Goal: Task Accomplishment & Management: Complete application form

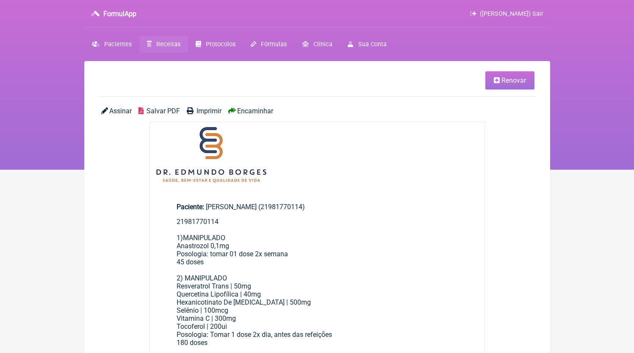
click at [164, 45] on span "Receitas" at bounding box center [168, 44] width 24 height 7
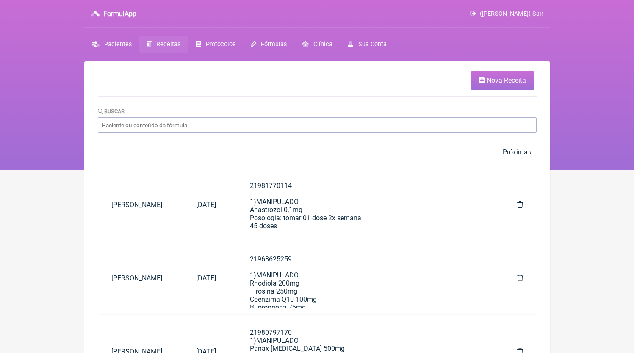
click at [515, 77] on span "Nova Receita" at bounding box center [506, 80] width 39 height 8
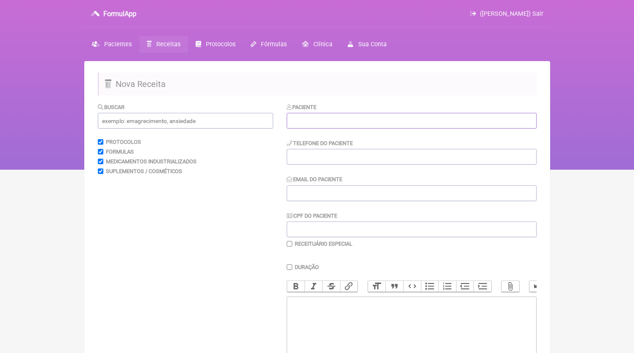
click at [325, 119] on input "text" at bounding box center [412, 121] width 250 height 16
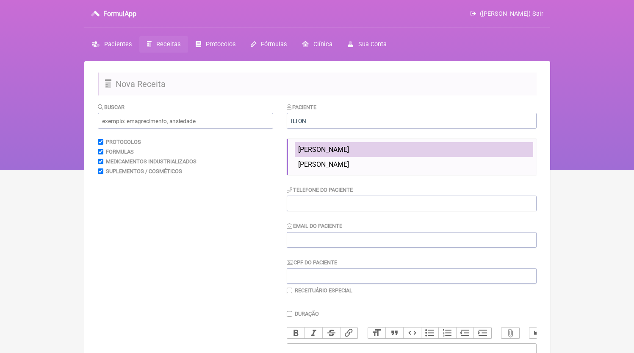
click at [374, 144] on li "[PERSON_NAME]" at bounding box center [414, 149] width 239 height 15
type input "[PERSON_NAME]"
type input "11963856253"
type input "[EMAIL_ADDRESS][DOMAIN_NAME]"
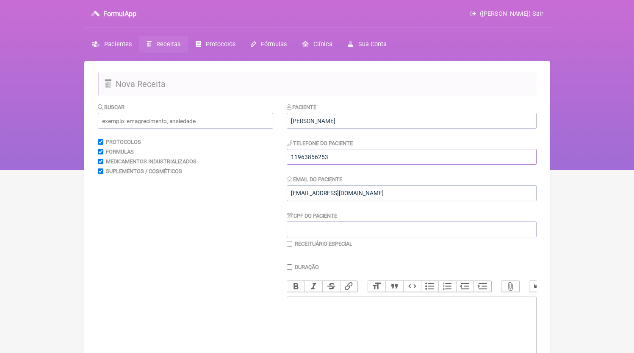
click at [360, 155] on input "11963856253" at bounding box center [412, 157] width 250 height 16
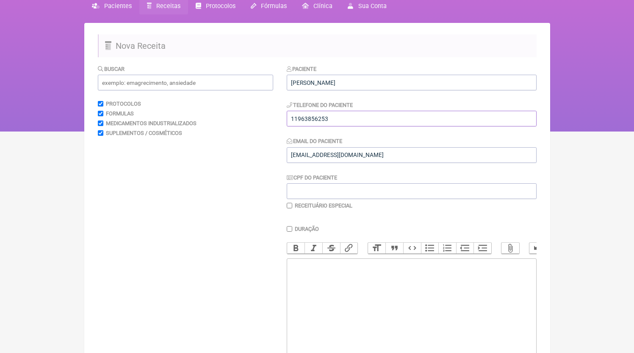
scroll to position [82, 0]
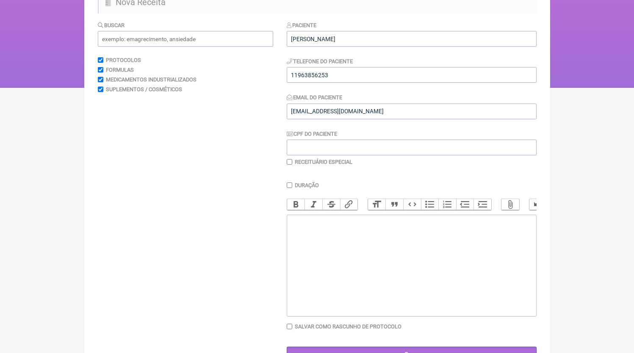
paste trix-editor "<div>11963856253</div>"
click at [362, 245] on trix-editor at bounding box center [412, 265] width 250 height 102
paste trix-editor "<div>11963856253<br><br>11963856253<br>1)MANIPULADO<br>Metilcobalamina 500mcg<b…"
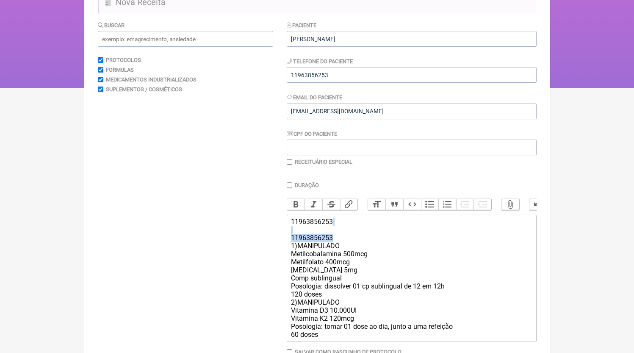
drag, startPoint x: 341, startPoint y: 245, endPoint x: 256, endPoint y: 240, distance: 84.5
click at [256, 240] on form "Buscar Protocolos Formulas Medicamentos Industrializados Suplementos / Cosmétic…" at bounding box center [317, 204] width 439 height 367
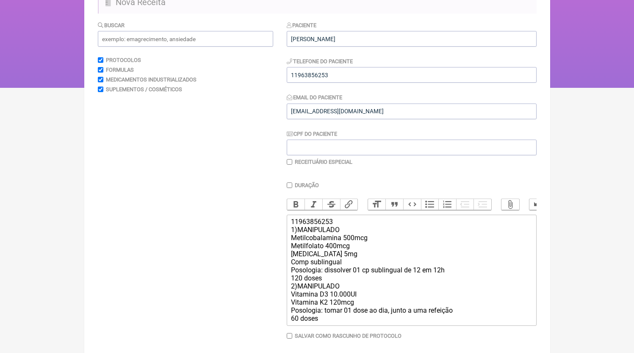
click at [328, 286] on div "11963856253 1)MANIPULADO Metilcobalamina 500mcg Metilfolato 400mcg [MEDICAL_DAT…" at bounding box center [411, 269] width 241 height 105
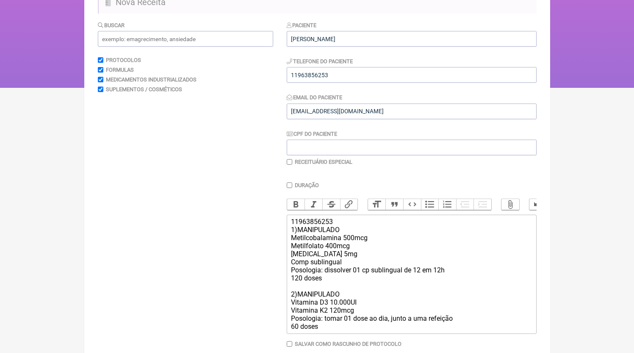
scroll to position [131, 0]
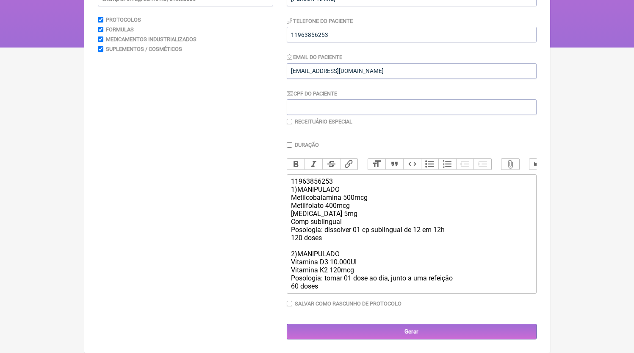
click at [357, 295] on div "Duração Duração de 30 dias Bold Italic Strikethrough Link Heading Quote Code Bu…" at bounding box center [412, 227] width 250 height 171
click at [357, 292] on div "Duração Duração de 30 dias Bold Italic Strikethrough Link Heading Quote Code Bu…" at bounding box center [412, 227] width 250 height 171
click at [358, 291] on trix-editor "11963856253 1)MANIPULADO Metilcobalamina 500mcg Metilfolato 400mcg [MEDICAL_DAT…" at bounding box center [412, 233] width 250 height 119
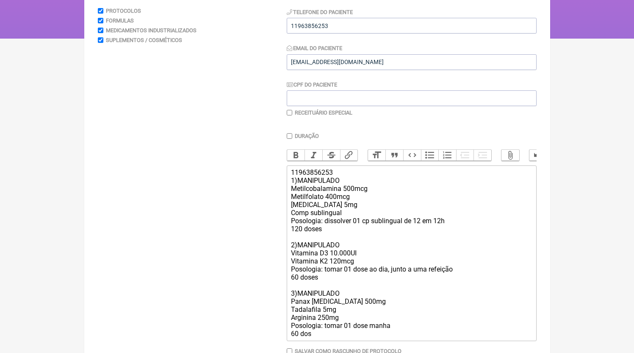
type trix-editor "<div>11963856253<br>1)MANIPULADO<br>Metilcobalamina 500mcg<br>Metilfolato 400mc…"
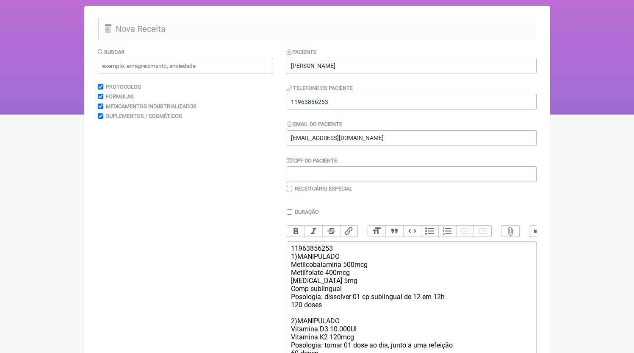
scroll to position [187, 0]
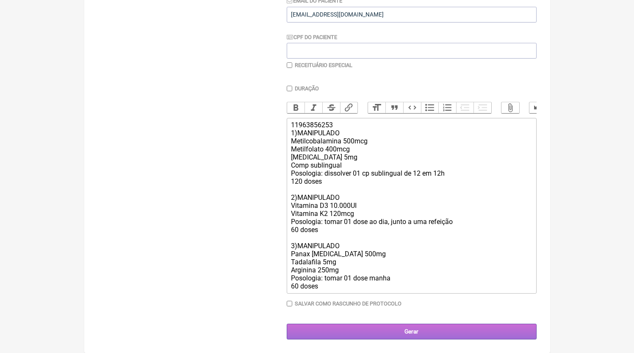
click at [372, 331] on input "Gerar" at bounding box center [412, 331] width 250 height 16
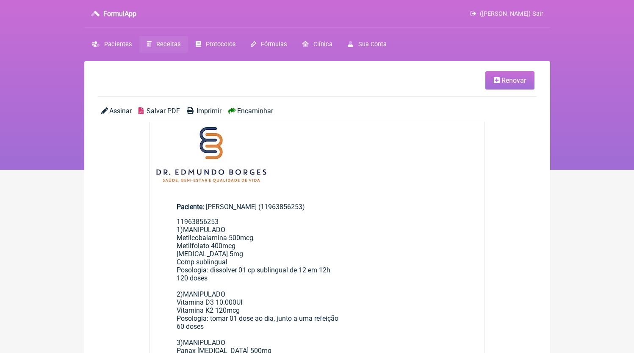
click at [161, 107] on span "Salvar PDF" at bounding box center [163, 111] width 33 height 8
click at [167, 48] on link "Receitas" at bounding box center [163, 44] width 49 height 17
